Goal: Information Seeking & Learning: Learn about a topic

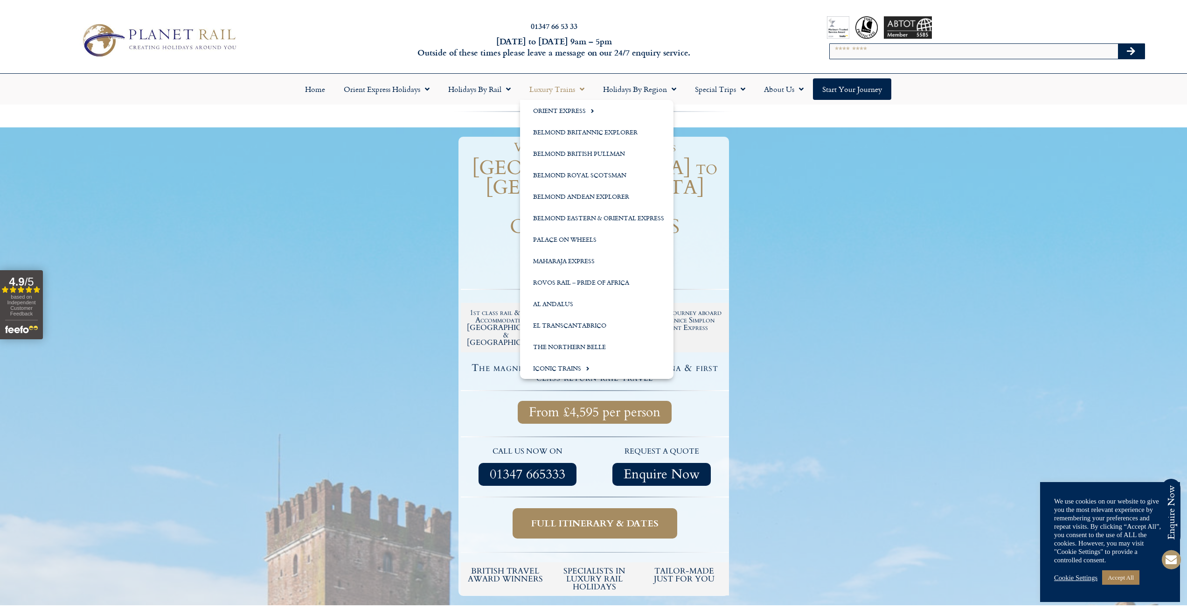
click at [574, 88] on link "Luxury Trains" at bounding box center [557, 88] width 74 height 21
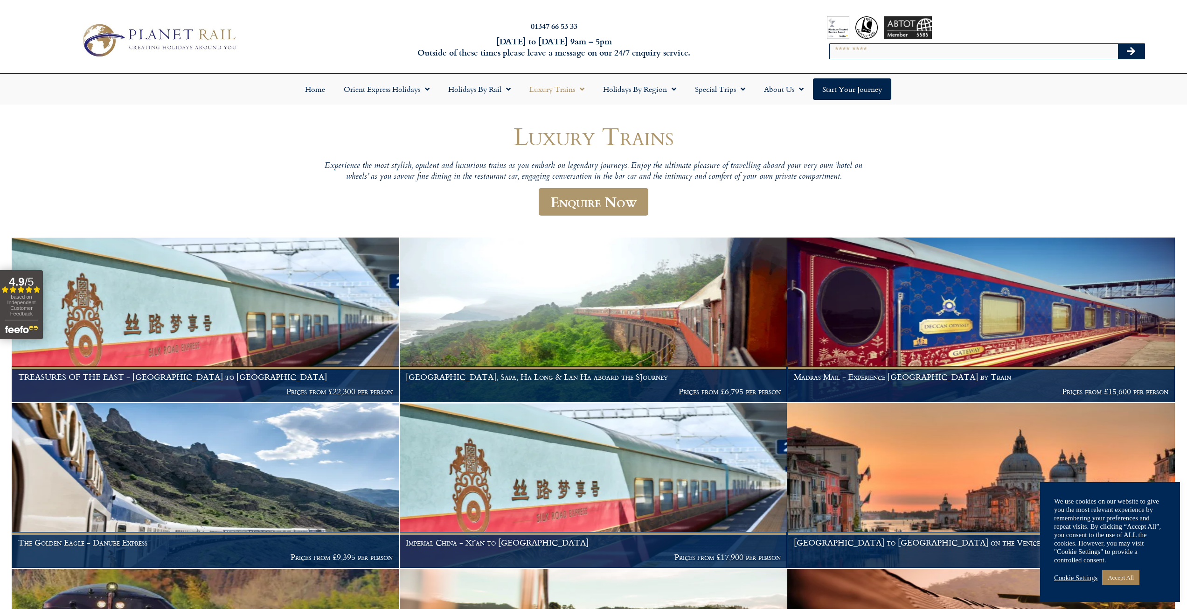
click at [374, 168] on p "Experience the most stylish, opulent and luxurious trains as you embark on lege…" at bounding box center [594, 172] width 560 height 22
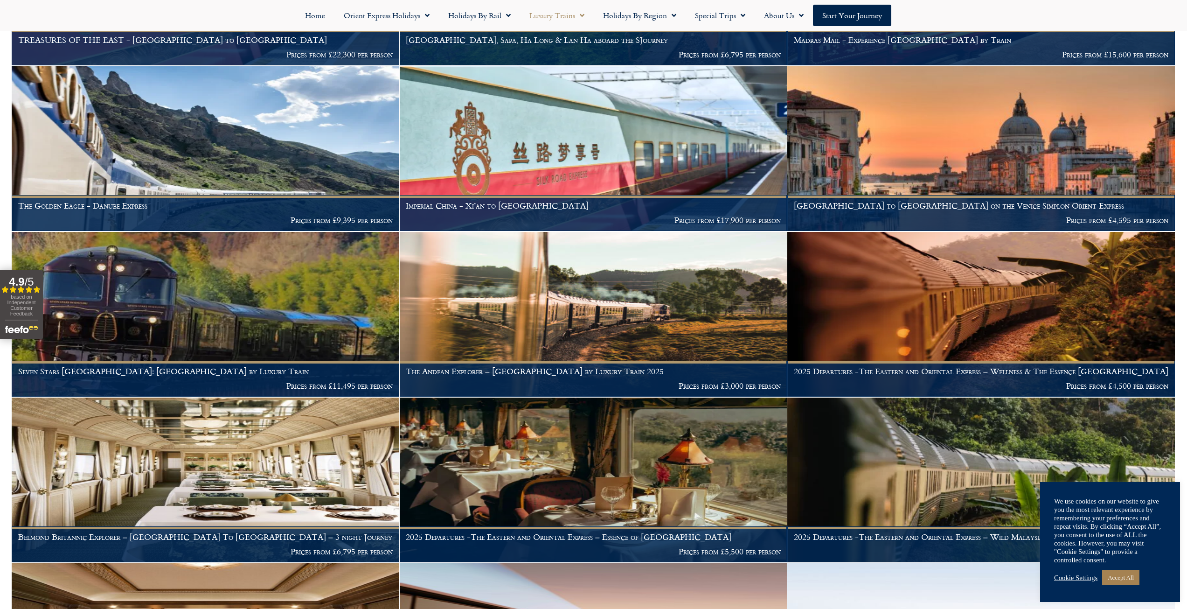
scroll to position [373, 0]
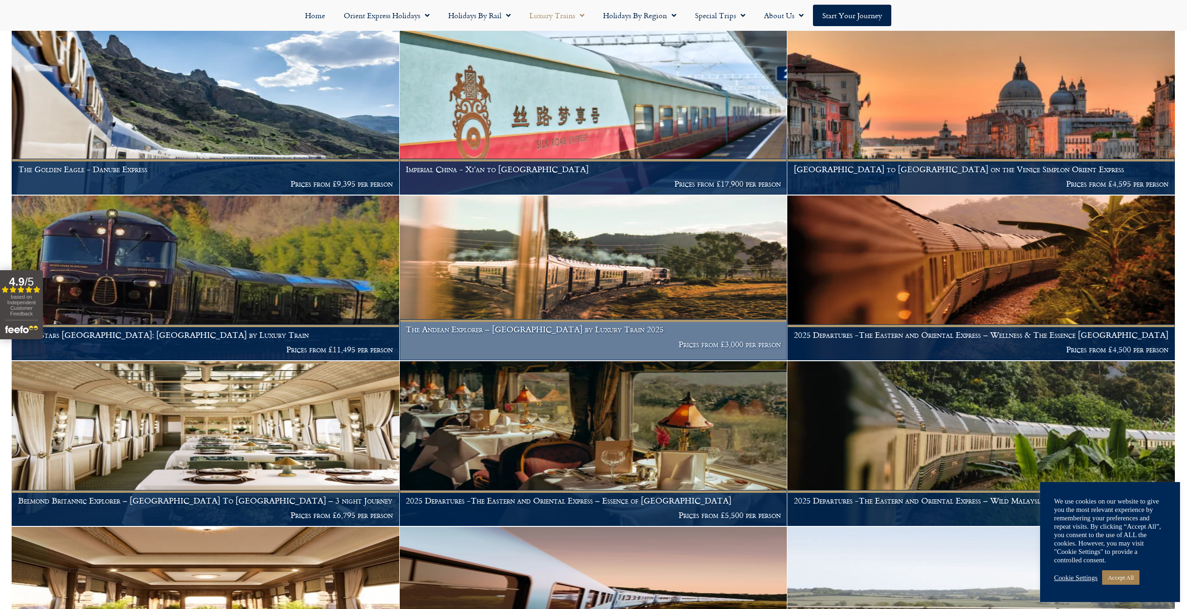
click at [580, 268] on img at bounding box center [594, 277] width 388 height 165
